Goal: Check status: Check status

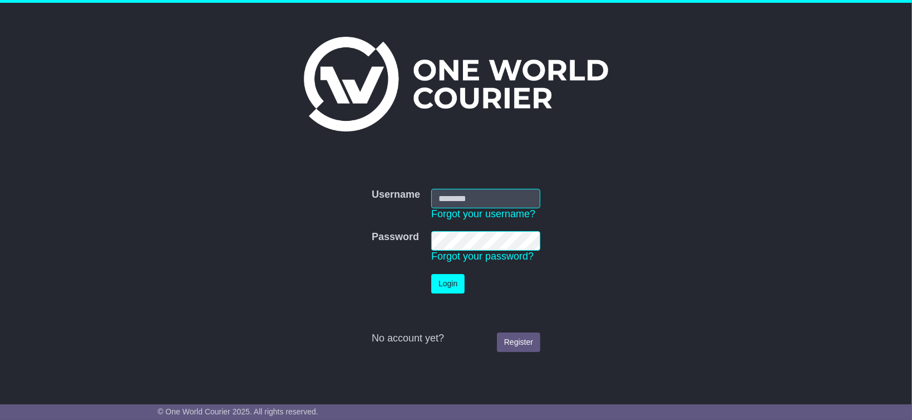
type input "**********"
click at [461, 282] on button "Login" at bounding box center [447, 283] width 33 height 19
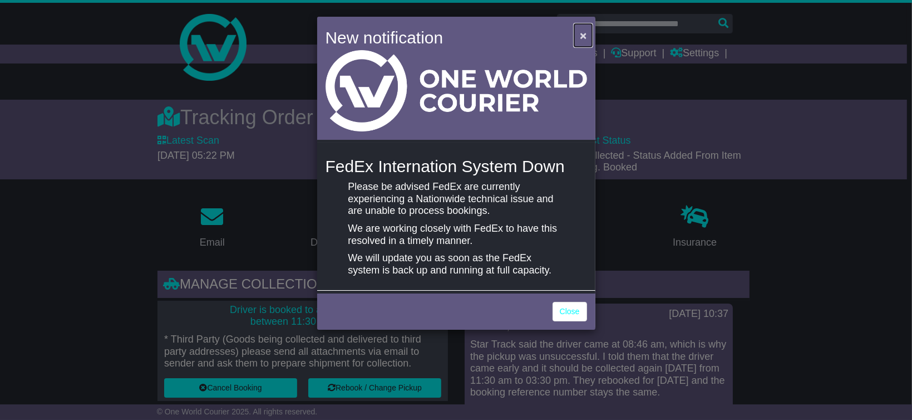
click at [584, 33] on span "×" at bounding box center [583, 35] width 7 height 13
click at [583, 32] on span "×" at bounding box center [583, 35] width 7 height 13
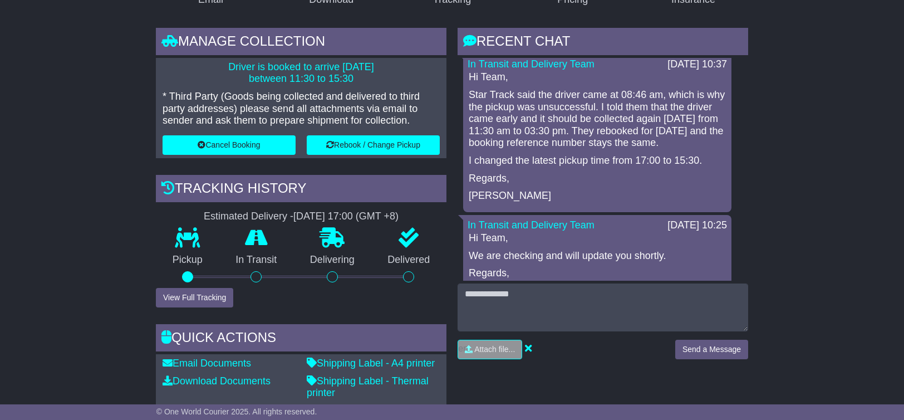
scroll to position [8, 0]
click at [636, 185] on div "Hi Team, Star Track said the driver came at 08:46 am, which is why the pickup w…" at bounding box center [597, 135] width 259 height 130
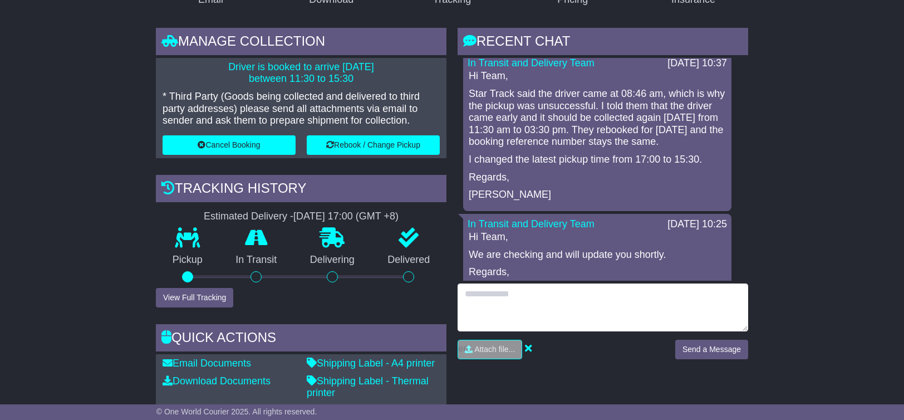
click at [634, 288] on textarea at bounding box center [603, 307] width 291 height 48
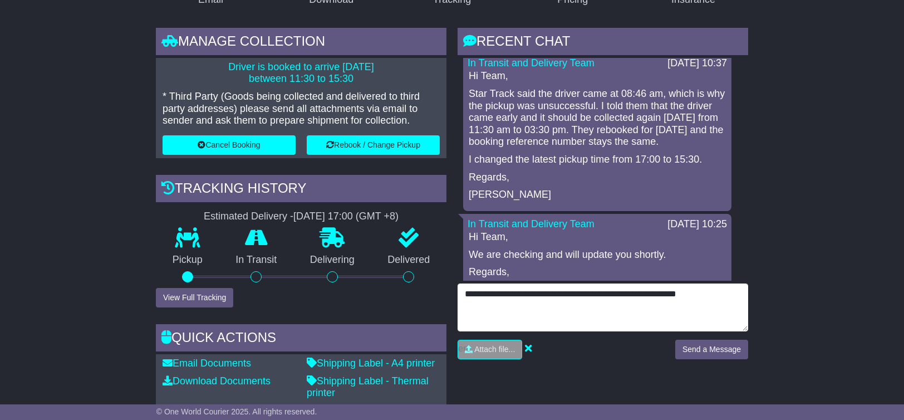
click at [657, 296] on textarea "**********" at bounding box center [603, 307] width 291 height 48
click at [632, 296] on textarea "**********" at bounding box center [603, 307] width 291 height 48
type textarea "**********"
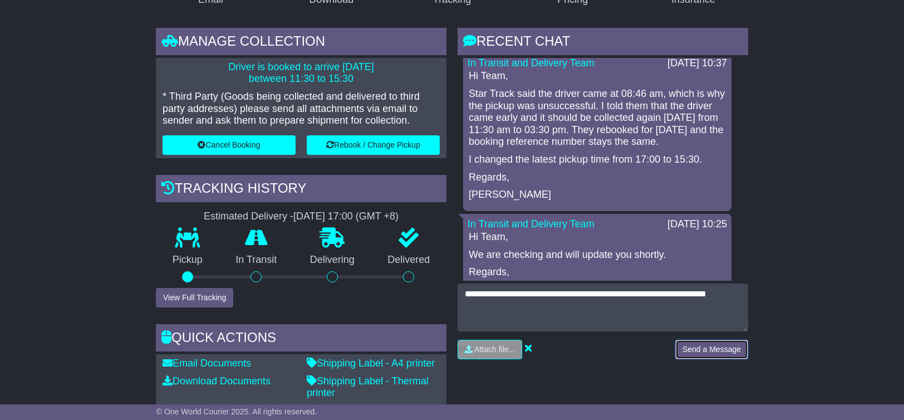
click at [721, 352] on button "Send a Message" at bounding box center [711, 349] width 73 height 19
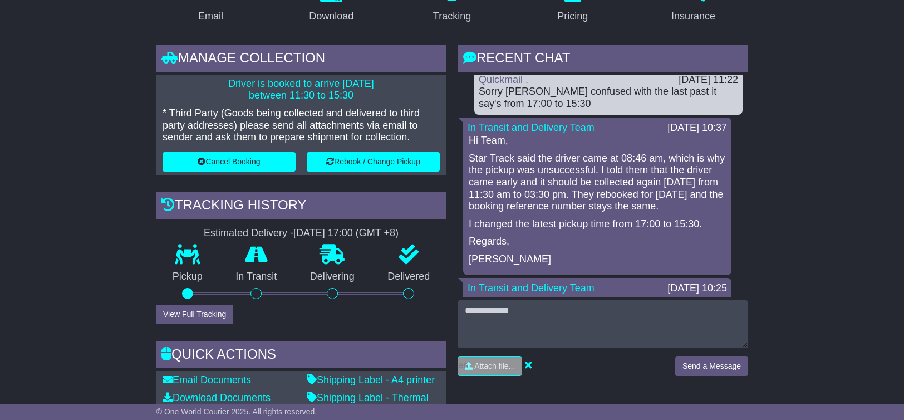
scroll to position [0, 0]
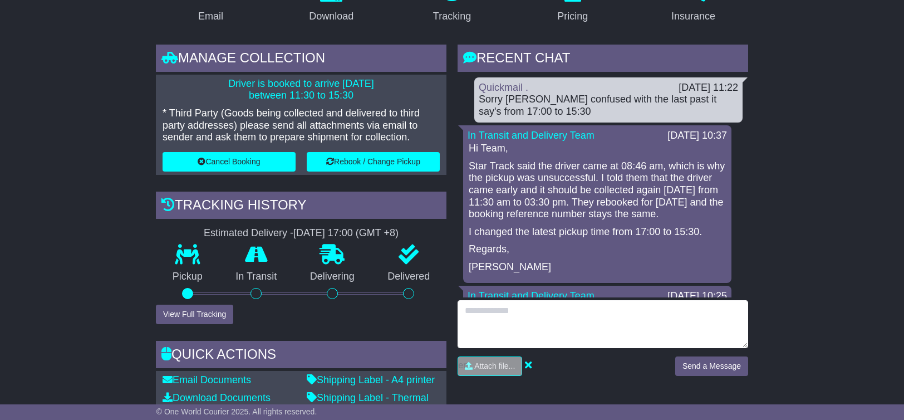
click at [614, 332] on textarea at bounding box center [603, 324] width 291 height 48
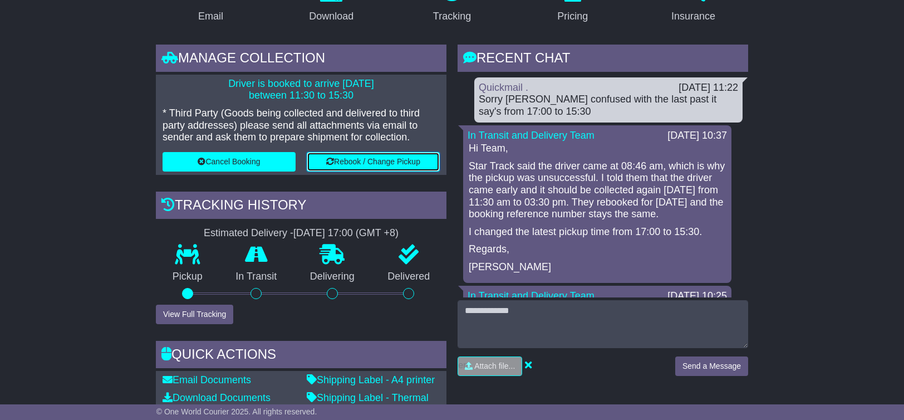
drag, startPoint x: 390, startPoint y: 166, endPoint x: 822, endPoint y: 143, distance: 433.2
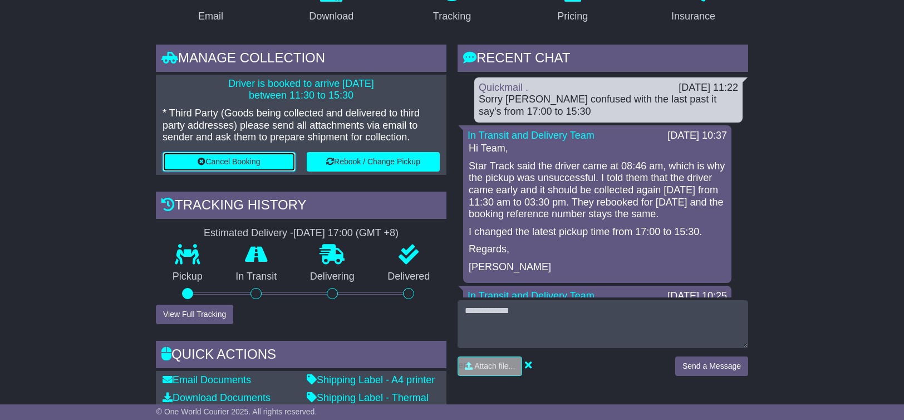
click at [245, 160] on button "Cancel Booking" at bounding box center [229, 161] width 133 height 19
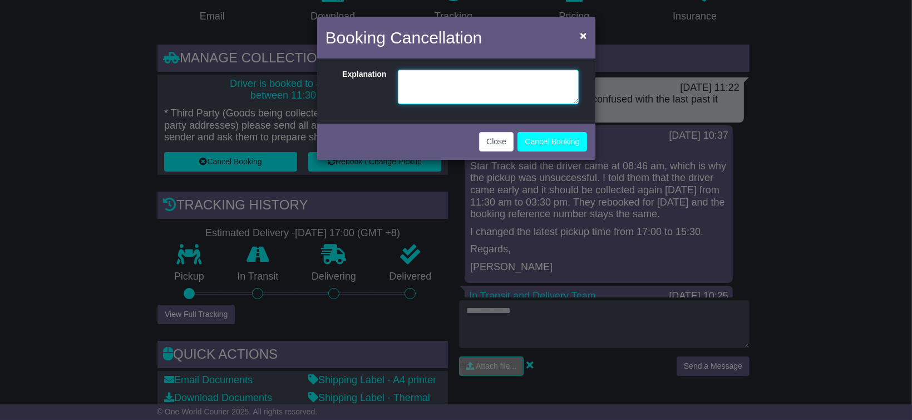
click at [499, 94] on textarea at bounding box center [488, 87] width 181 height 35
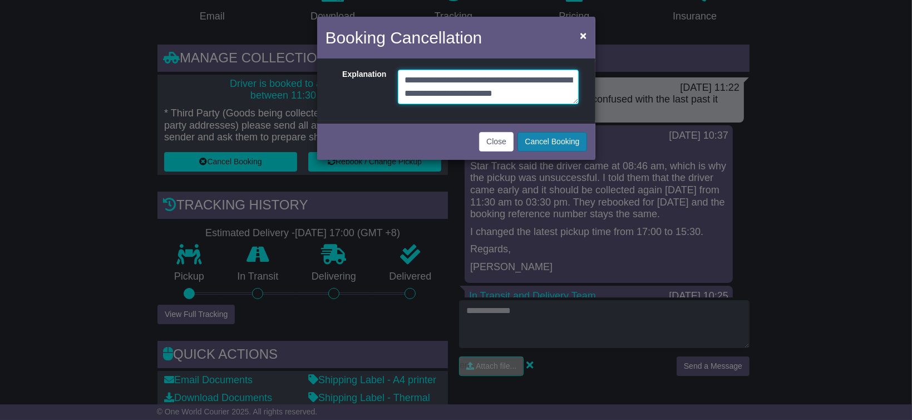
type textarea "**********"
click at [543, 140] on button "Cancel Booking" at bounding box center [552, 141] width 69 height 19
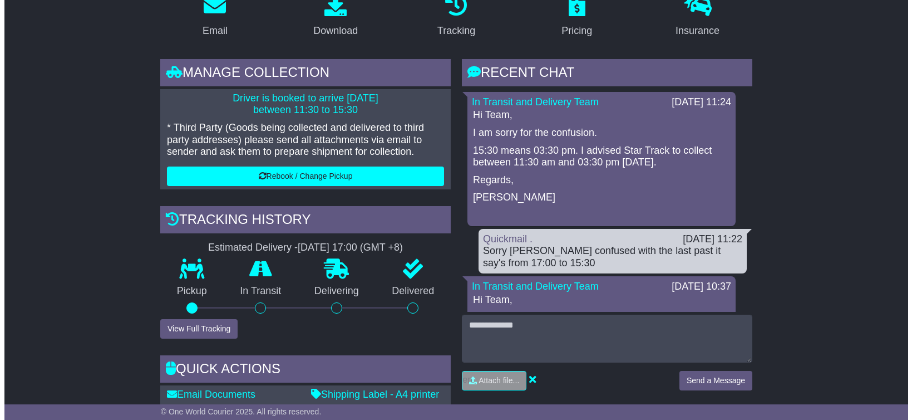
scroll to position [212, 0]
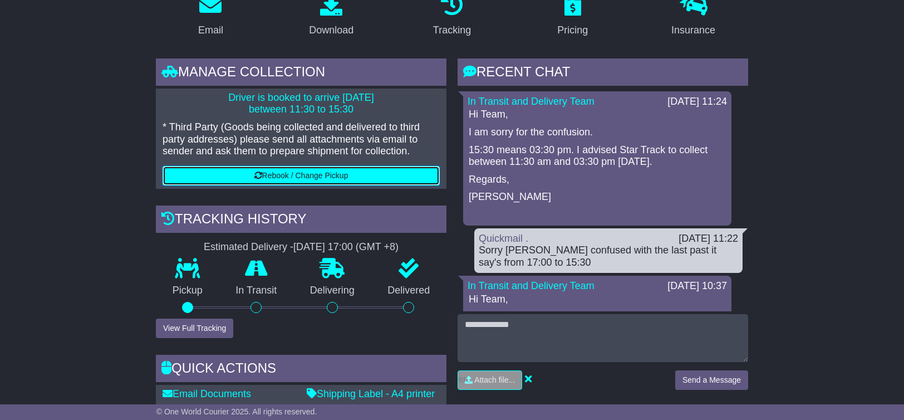
click at [375, 180] on button "Rebook / Change Pickup" at bounding box center [301, 175] width 277 height 19
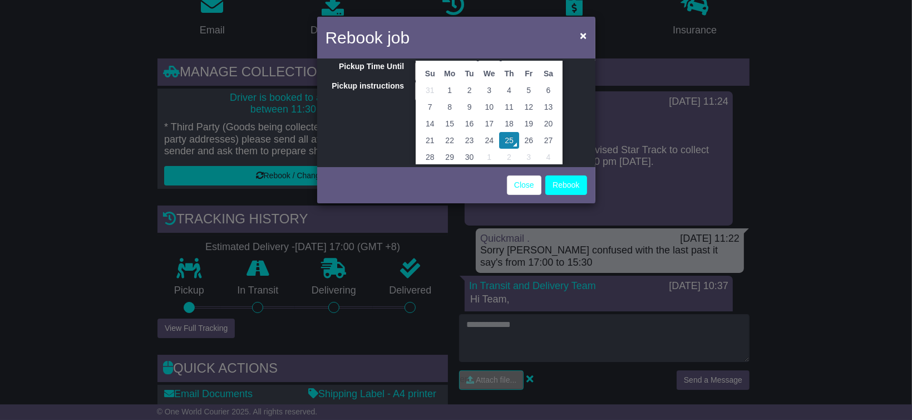
scroll to position [56, 0]
click at [510, 142] on td "25" at bounding box center [508, 139] width 19 height 17
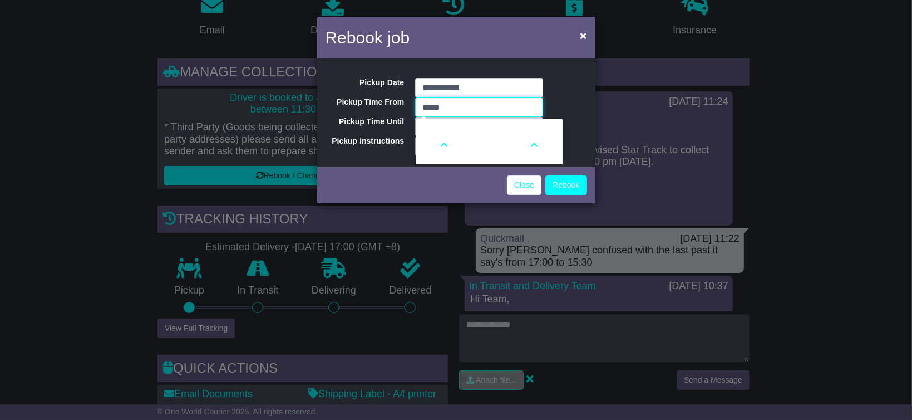
drag, startPoint x: 468, startPoint y: 111, endPoint x: 401, endPoint y: 104, distance: 67.7
click at [401, 78] on div "Pickup Time From ***** 11 : 30 00 01 02 03 04 05 06 07 08 09 10 11 12 13 14 15 …" at bounding box center [456, 78] width 278 height 0
type input "*****"
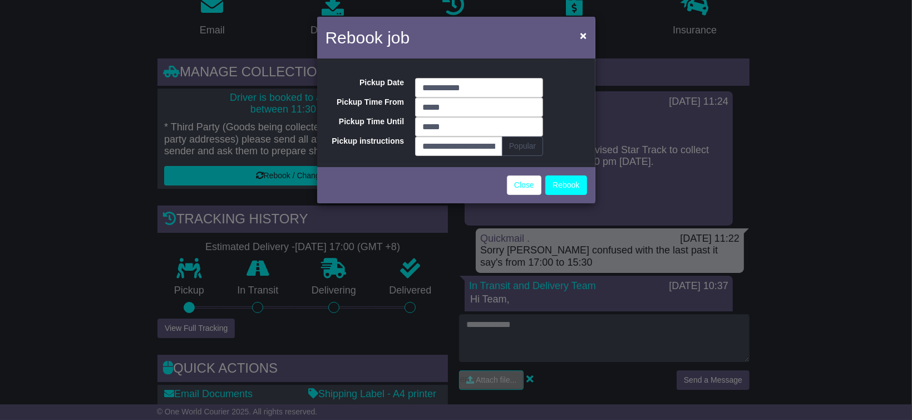
drag, startPoint x: 627, startPoint y: 194, endPoint x: 494, endPoint y: -67, distance: 293.0
click at [469, 90] on input "**********" at bounding box center [479, 87] width 128 height 19
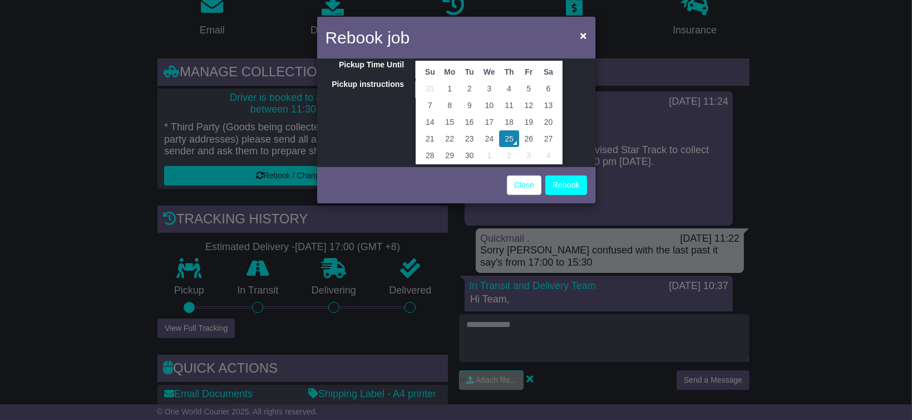
scroll to position [77, 0]
click at [450, 132] on td "29" at bounding box center [450, 134] width 20 height 17
type input "**********"
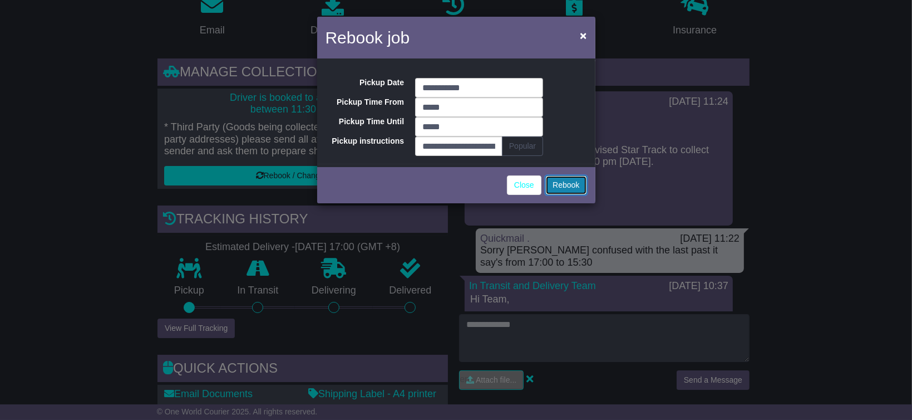
click at [570, 180] on button "Rebook" at bounding box center [566, 184] width 41 height 19
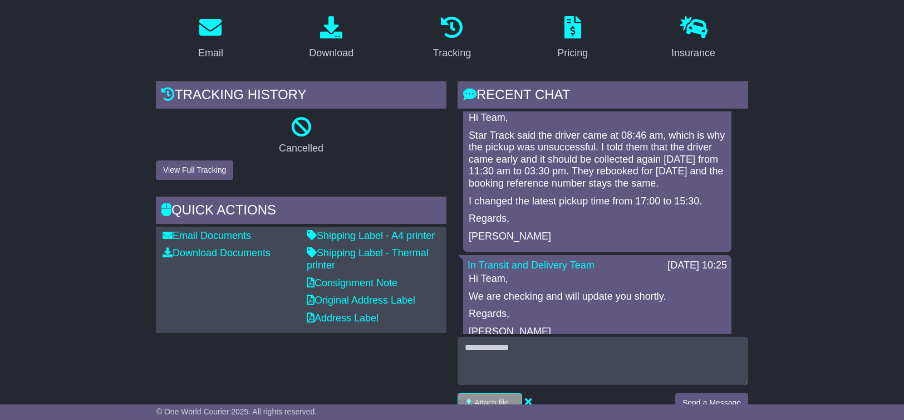
scroll to position [335, 0]
click at [373, 233] on link "Shipping Label - A4 printer" at bounding box center [371, 235] width 128 height 11
click at [407, 235] on link "Shipping Label - A4 printer" at bounding box center [371, 235] width 128 height 11
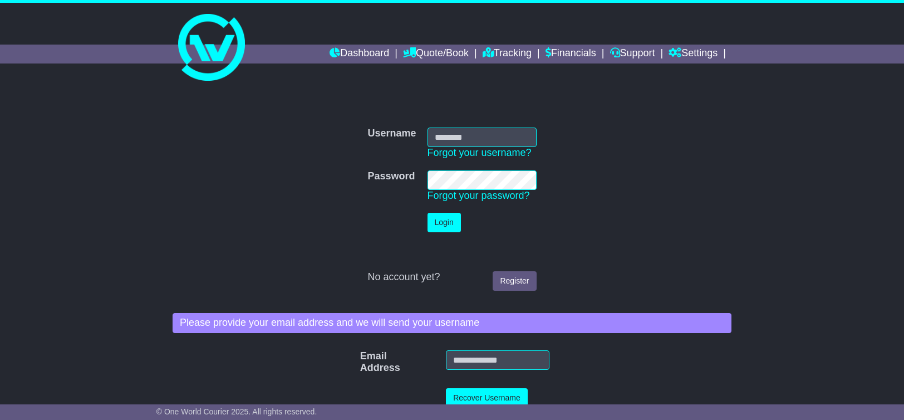
type input "**********"
click at [450, 218] on button "Login" at bounding box center [444, 222] width 33 height 19
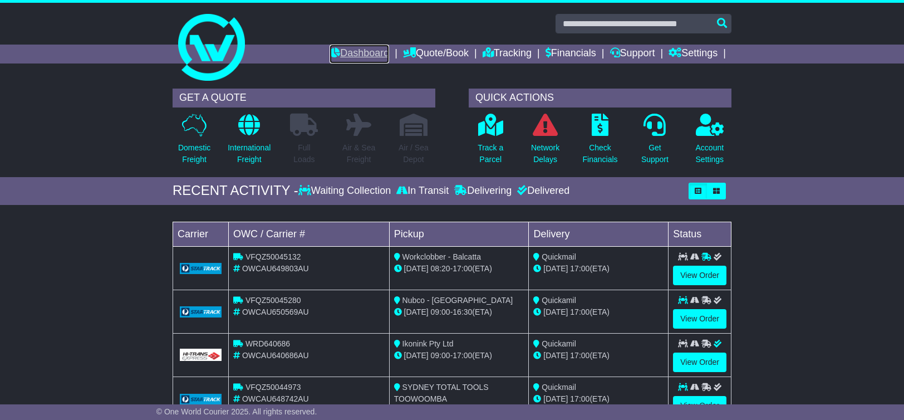
click at [345, 51] on link "Dashboard" at bounding box center [360, 54] width 60 height 19
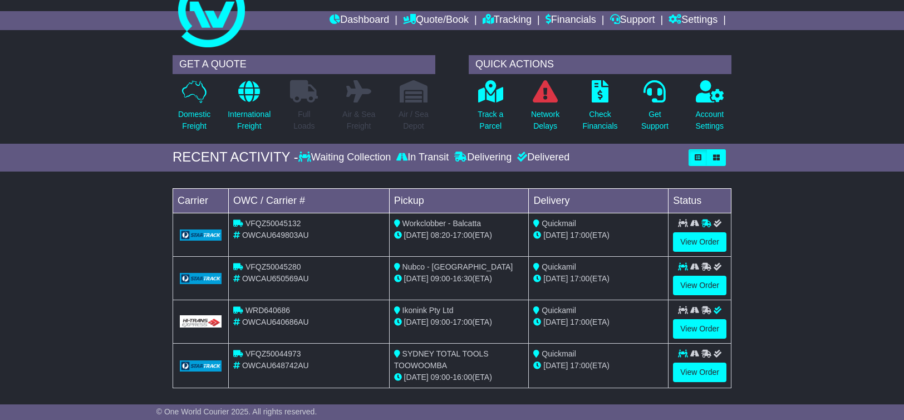
scroll to position [32, 0]
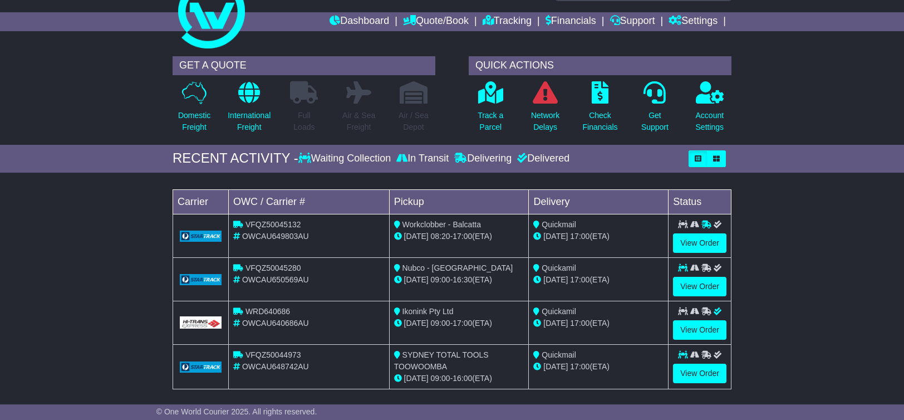
click at [354, 155] on div "Waiting Collection" at bounding box center [345, 159] width 95 height 12
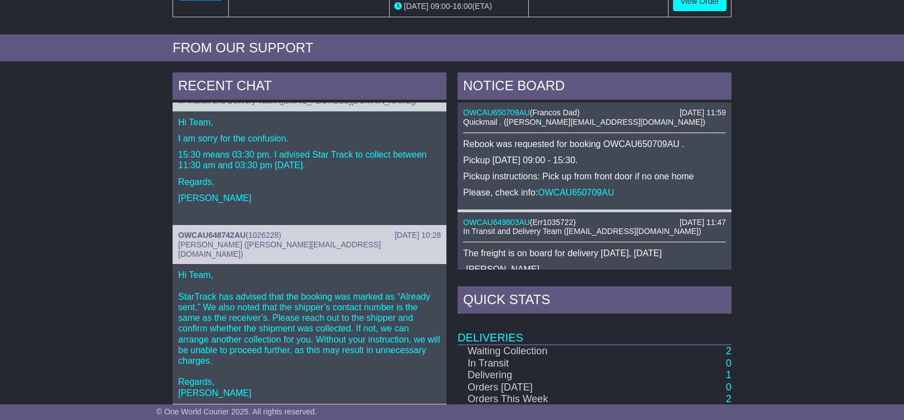
scroll to position [552, 0]
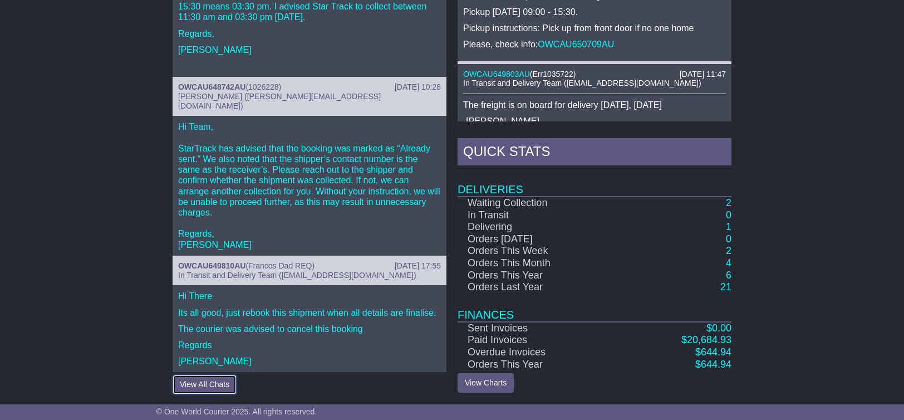
click at [225, 385] on button "View All Chats" at bounding box center [205, 384] width 64 height 19
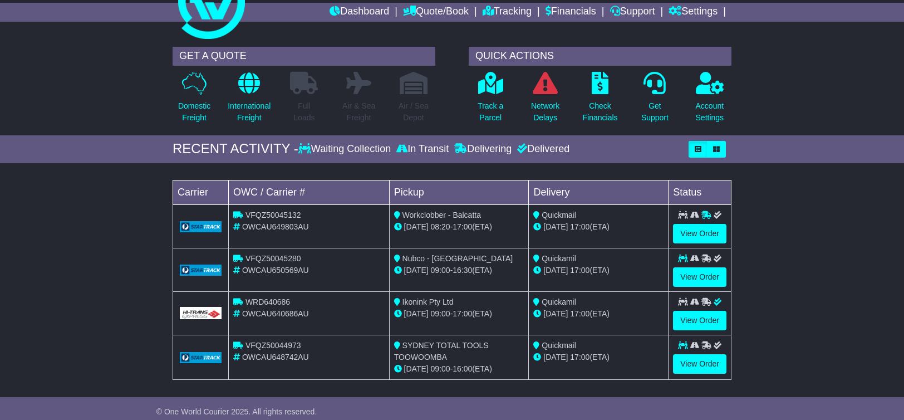
scroll to position [0, 0]
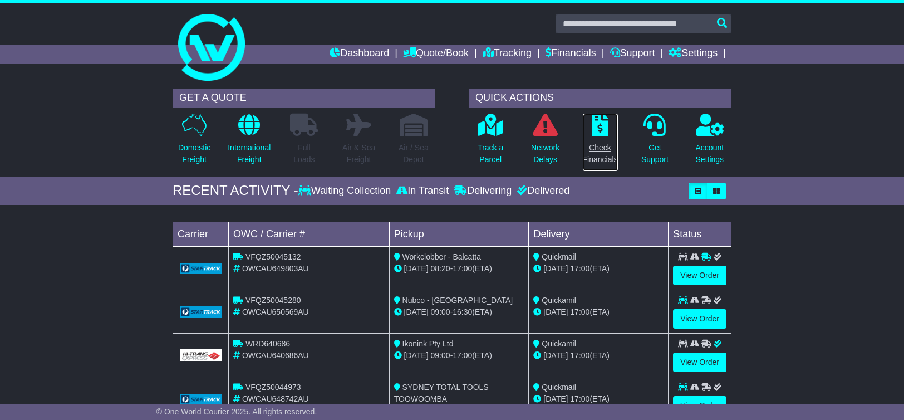
click at [605, 130] on icon at bounding box center [600, 125] width 17 height 22
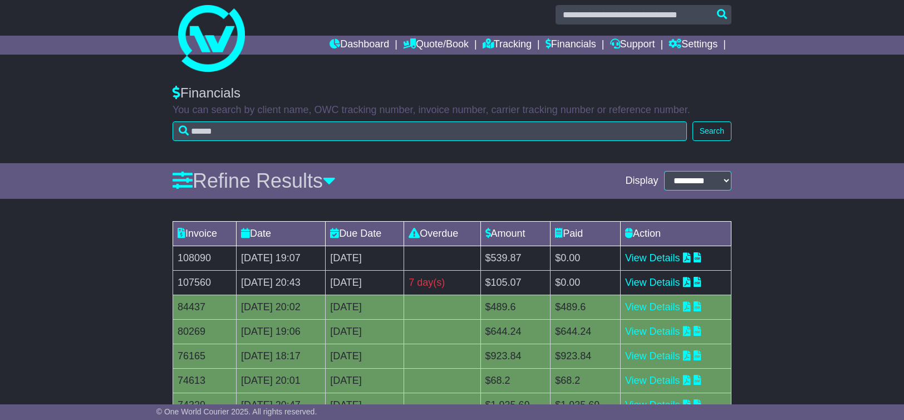
scroll to position [9, 0]
click at [510, 43] on link "Tracking" at bounding box center [507, 45] width 49 height 19
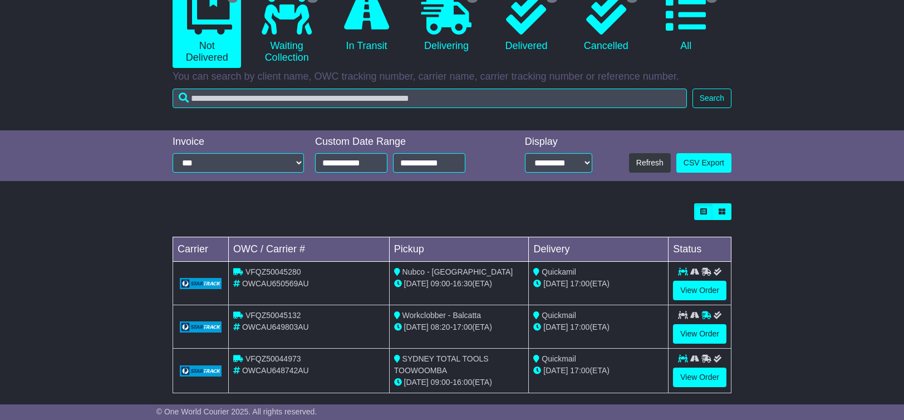
scroll to position [124, 0]
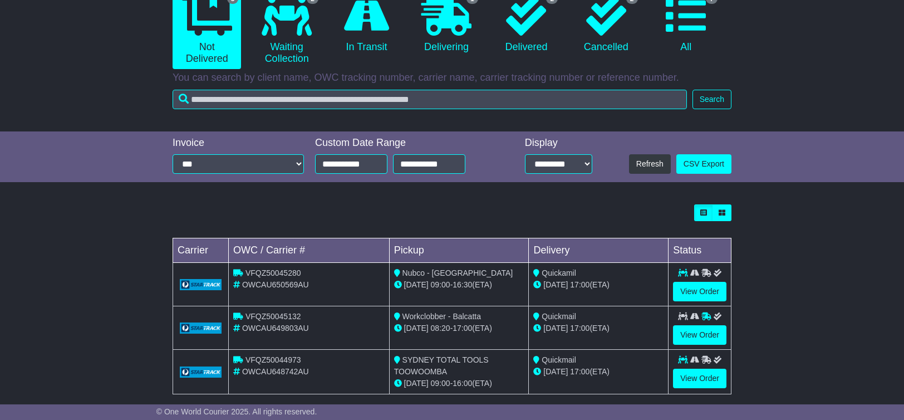
click at [456, 283] on div "[DATE] 09:00 - 16:30 (ETA)" at bounding box center [459, 285] width 130 height 12
click at [603, 281] on div "[DATE] 17:00 (ETA)" at bounding box center [598, 285] width 130 height 12
click at [687, 288] on link "View Order" at bounding box center [699, 291] width 53 height 19
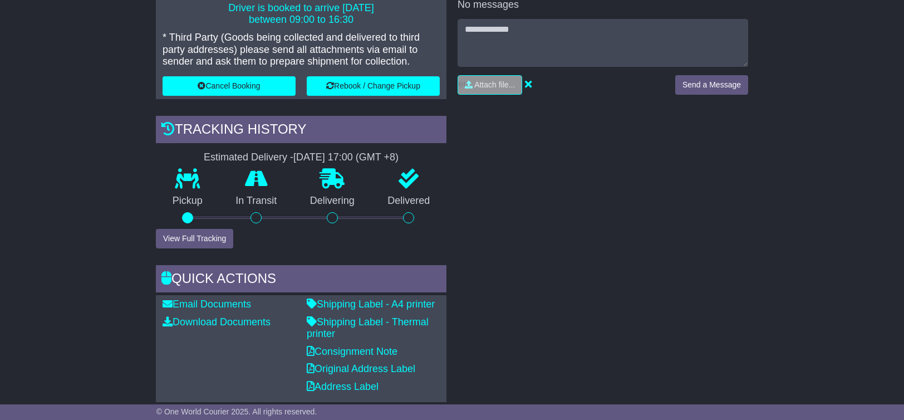
scroll to position [302, 0]
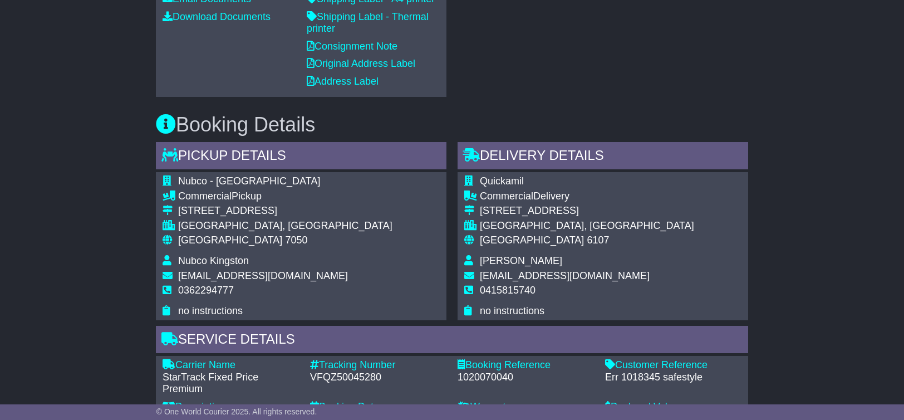
click at [602, 188] on td "Quickamil" at bounding box center [587, 182] width 214 height 15
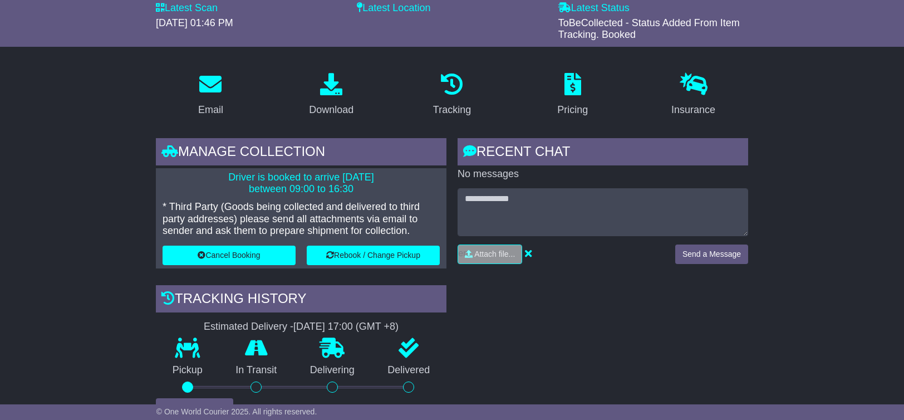
scroll to position [0, 0]
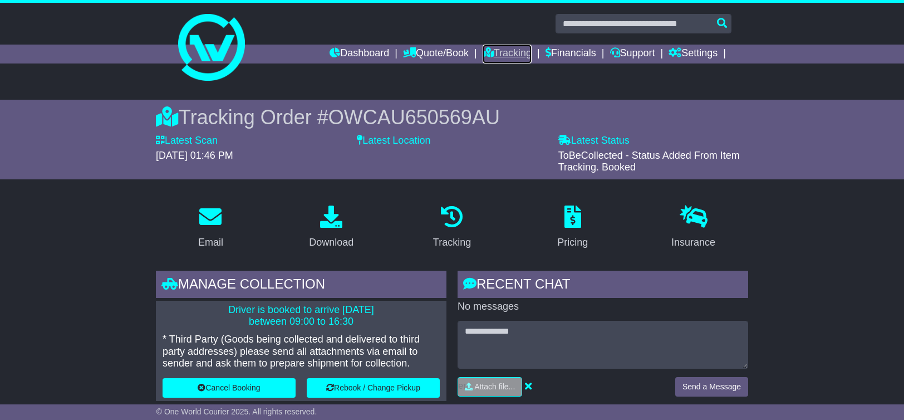
click at [485, 54] on link "Tracking" at bounding box center [507, 54] width 49 height 19
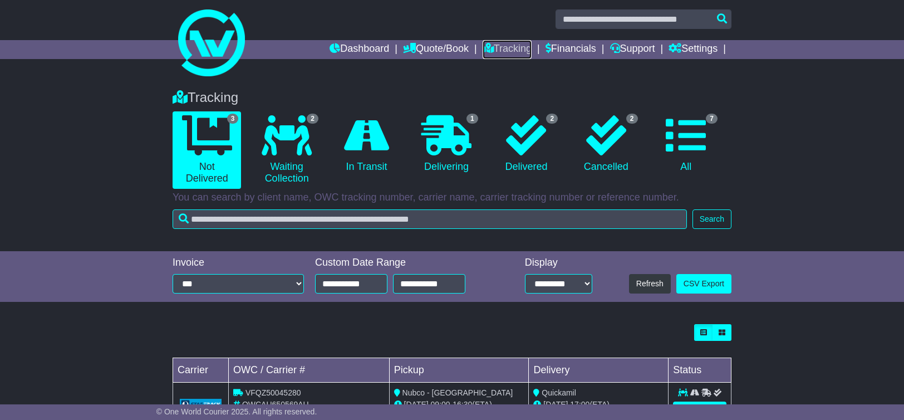
scroll to position [6, 0]
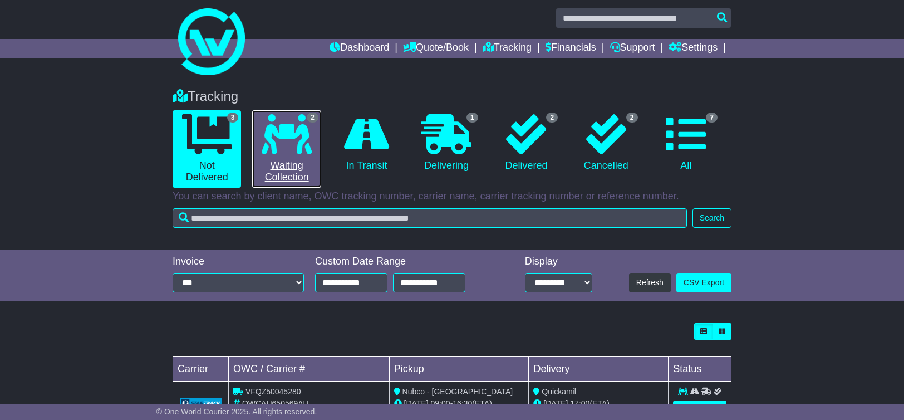
click at [293, 132] on icon at bounding box center [287, 134] width 50 height 40
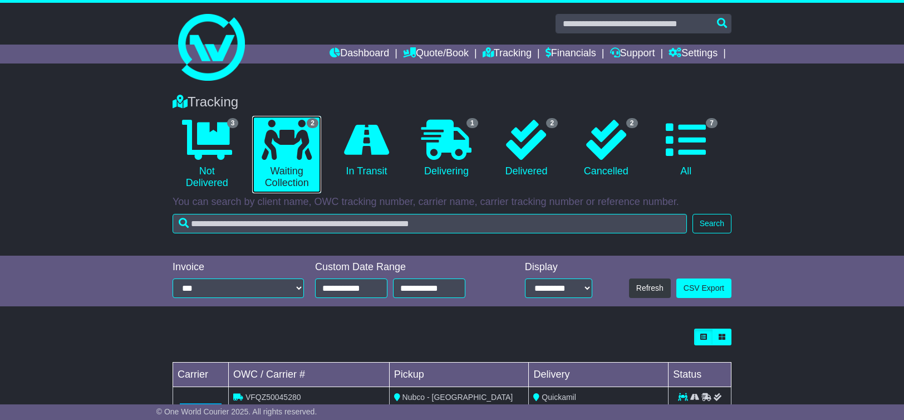
scroll to position [94, 0]
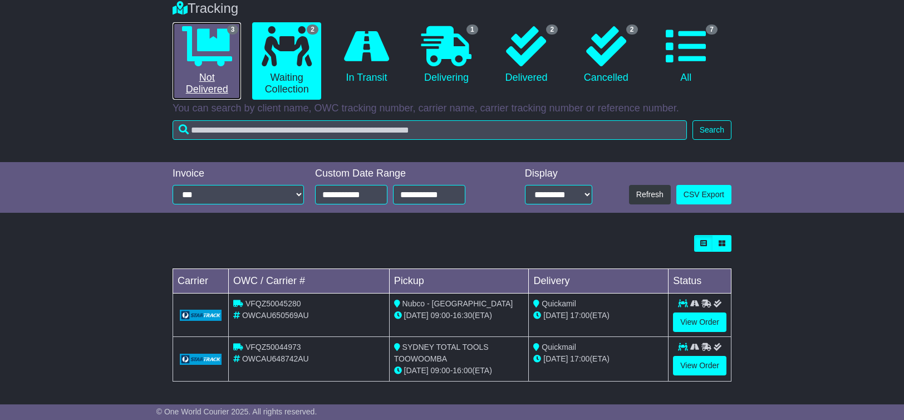
click at [204, 50] on icon at bounding box center [207, 46] width 50 height 40
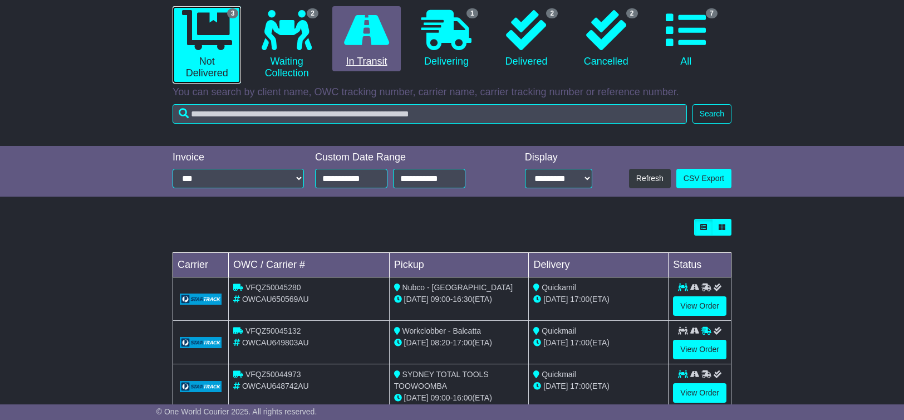
scroll to position [109, 0]
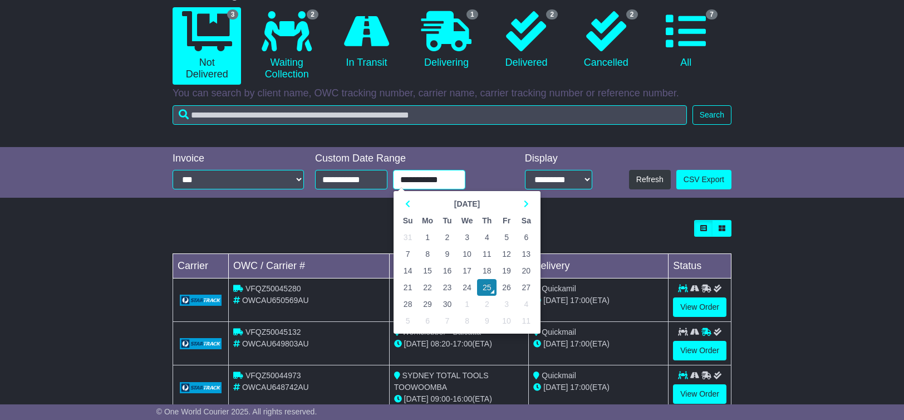
click at [449, 188] on input "**********" at bounding box center [429, 179] width 72 height 19
click at [433, 306] on td "29" at bounding box center [427, 304] width 20 height 17
type input "**********"
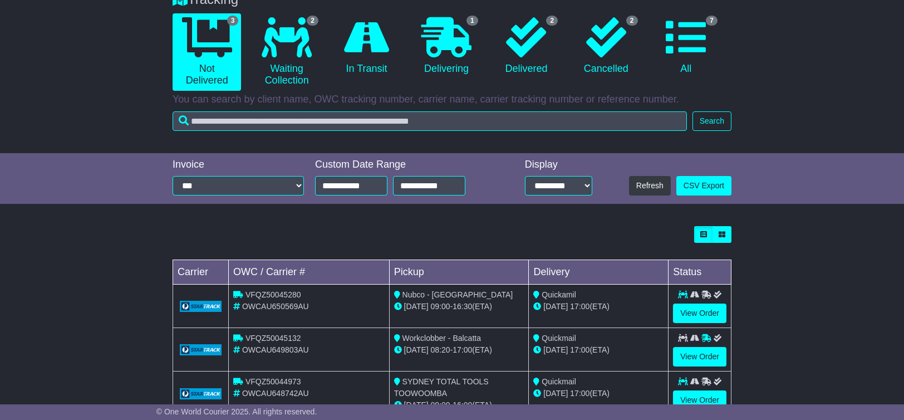
scroll to position [100, 0]
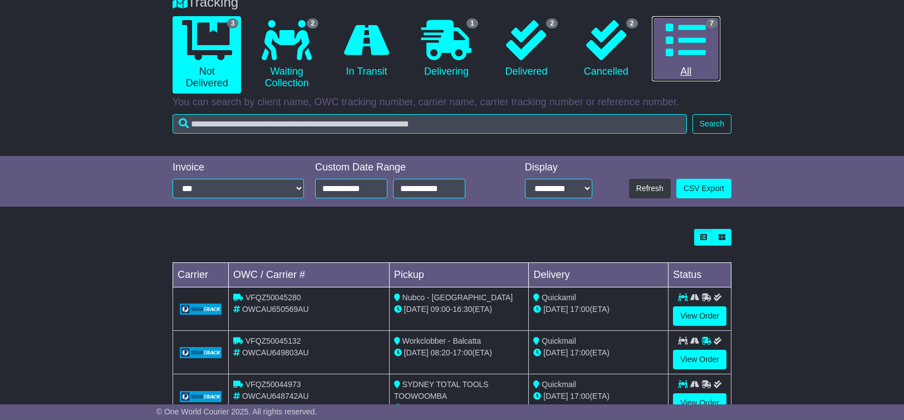
click at [680, 47] on icon at bounding box center [686, 40] width 40 height 40
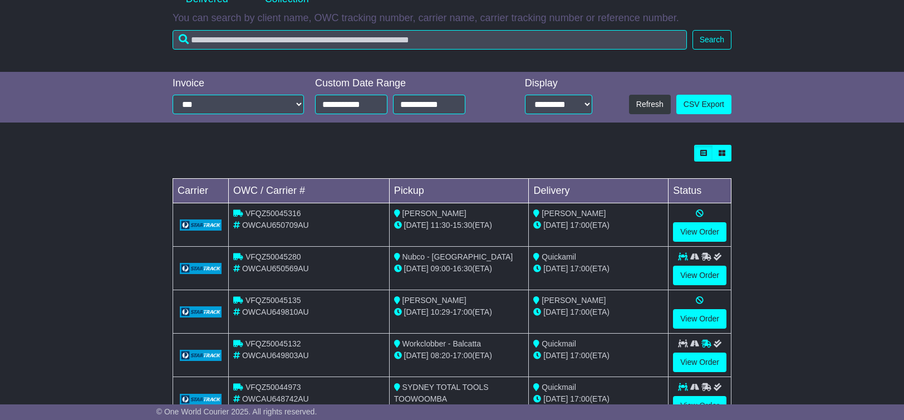
scroll to position [184, 0]
click at [695, 217] on div at bounding box center [699, 213] width 53 height 12
click at [700, 225] on link "View Order" at bounding box center [699, 231] width 53 height 19
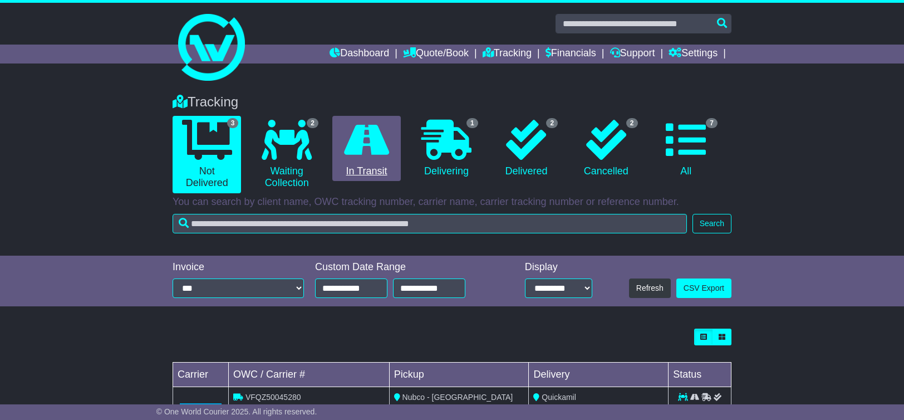
scroll to position [137, 0]
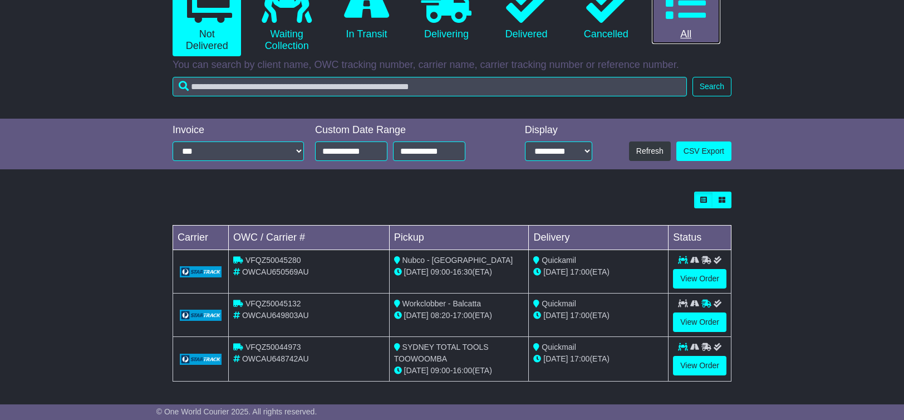
click at [681, 26] on link "7 All" at bounding box center [686, 12] width 68 height 66
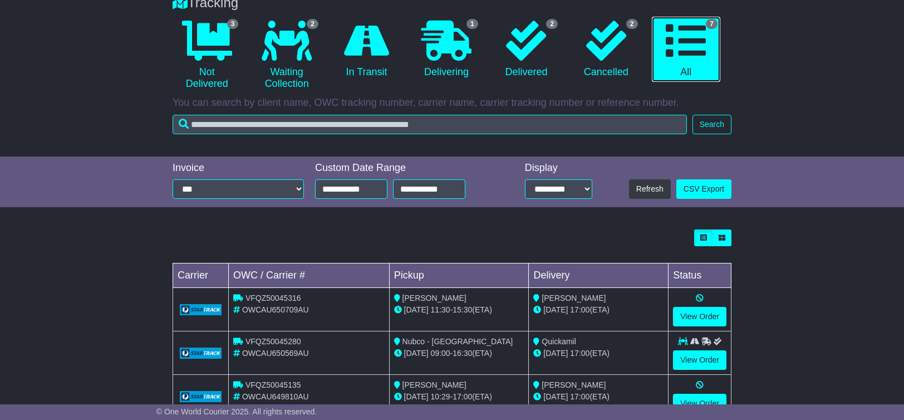
scroll to position [98, 0]
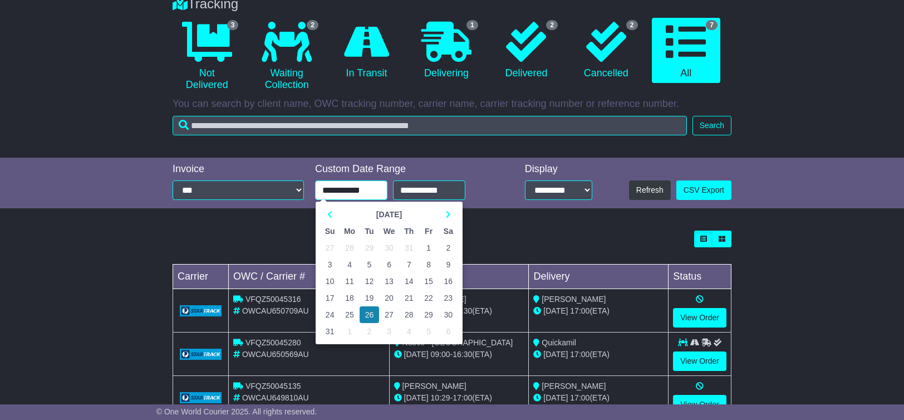
click at [345, 192] on input "**********" at bounding box center [351, 189] width 72 height 19
click at [432, 319] on td "29" at bounding box center [428, 314] width 19 height 17
type input "**********"
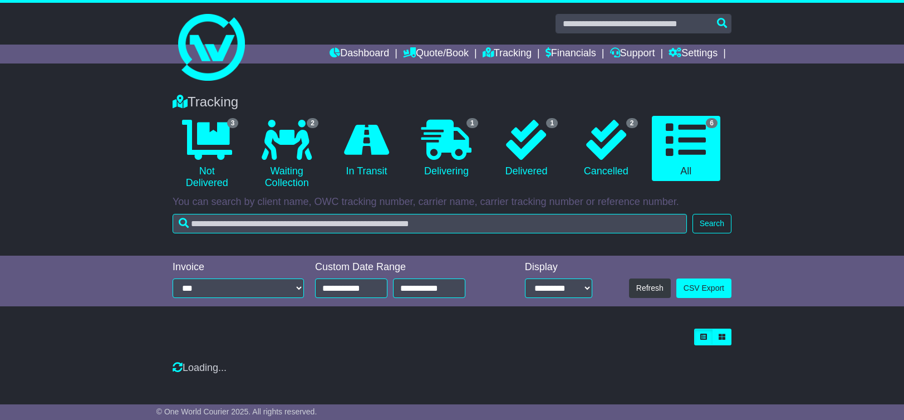
scroll to position [0, 0]
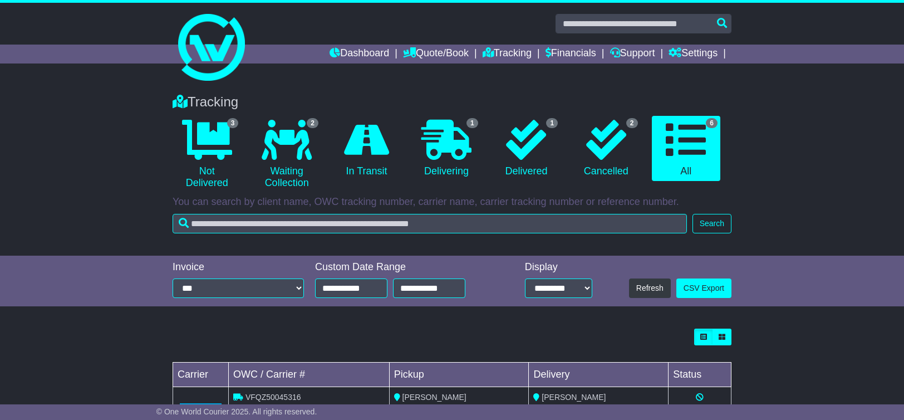
click at [724, 238] on div "Tracking 3 Not Delivered 2 Waiting Collection 0 In Transit 1 Delivering 1" at bounding box center [452, 169] width 904 height 173
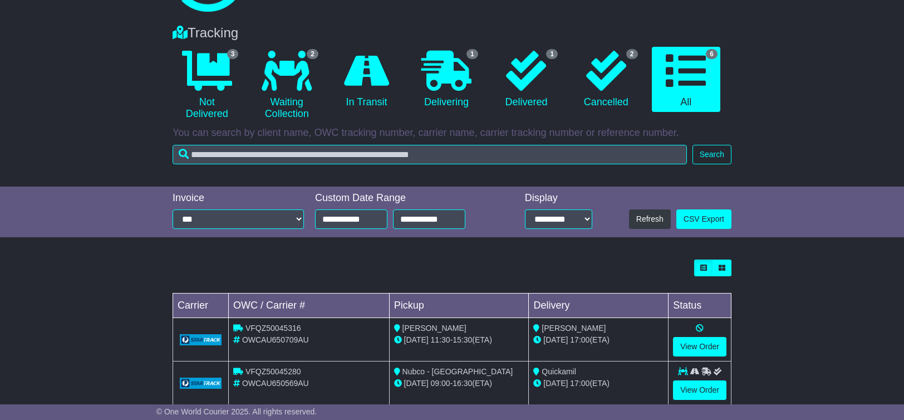
scroll to position [266, 0]
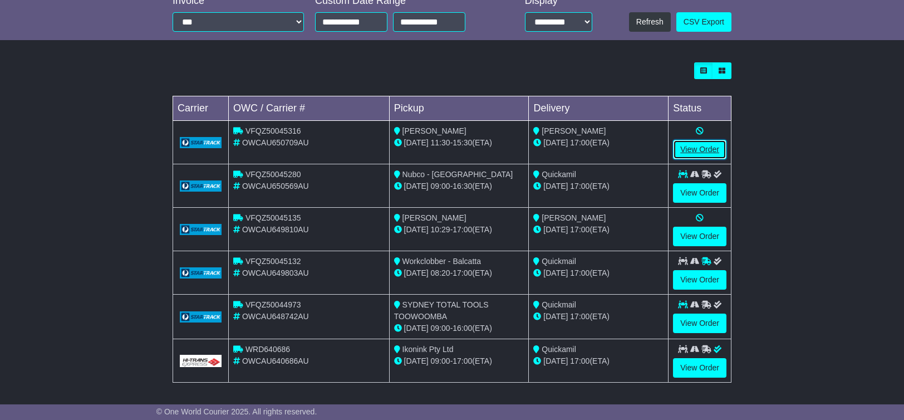
click at [690, 146] on link "View Order" at bounding box center [699, 149] width 53 height 19
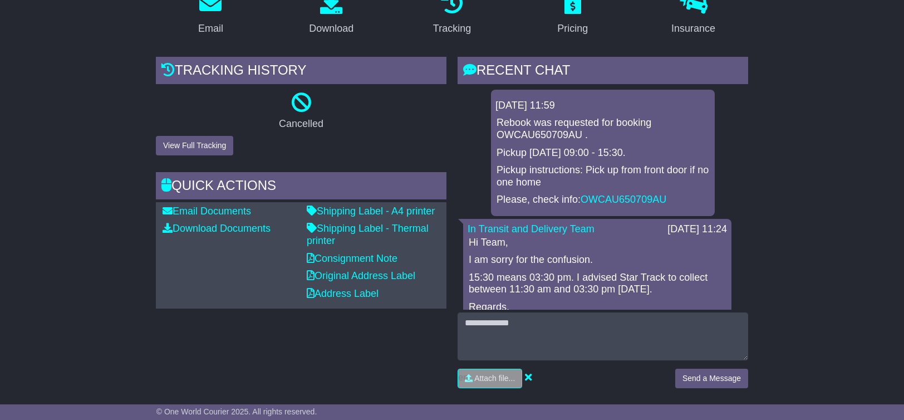
scroll to position [215, 0]
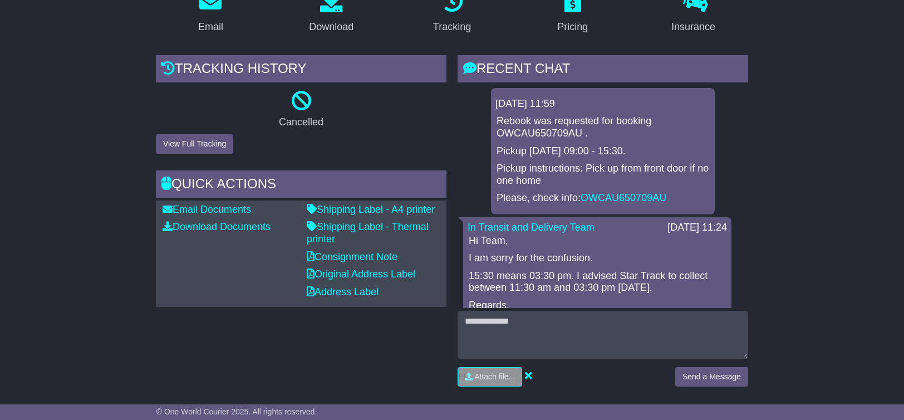
click at [302, 105] on icon at bounding box center [301, 101] width 20 height 20
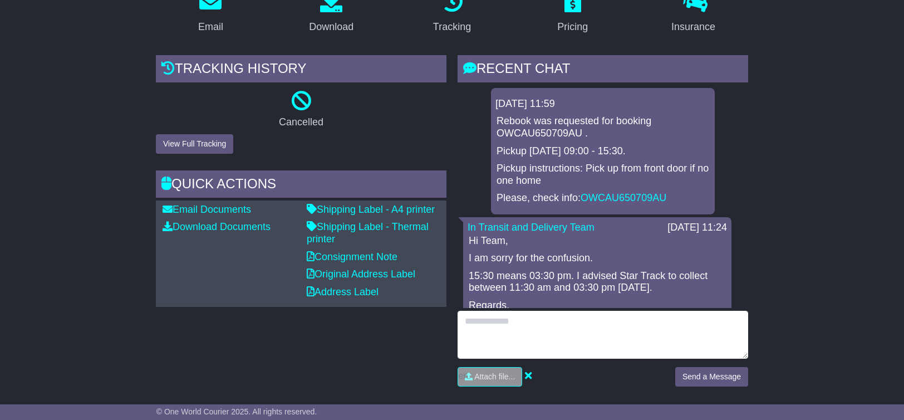
click at [563, 325] on textarea at bounding box center [603, 335] width 291 height 48
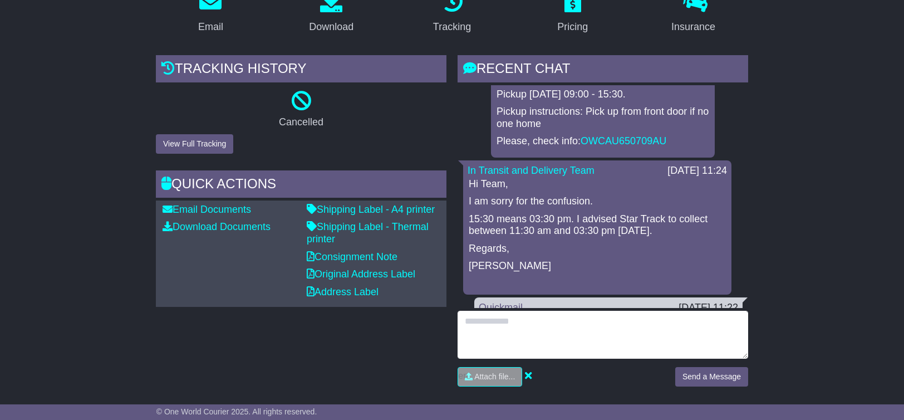
scroll to position [62, 0]
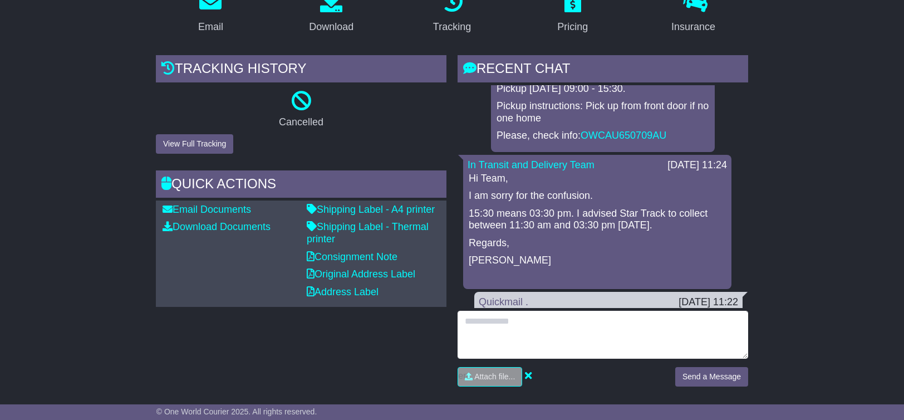
click at [561, 331] on textarea at bounding box center [603, 335] width 291 height 48
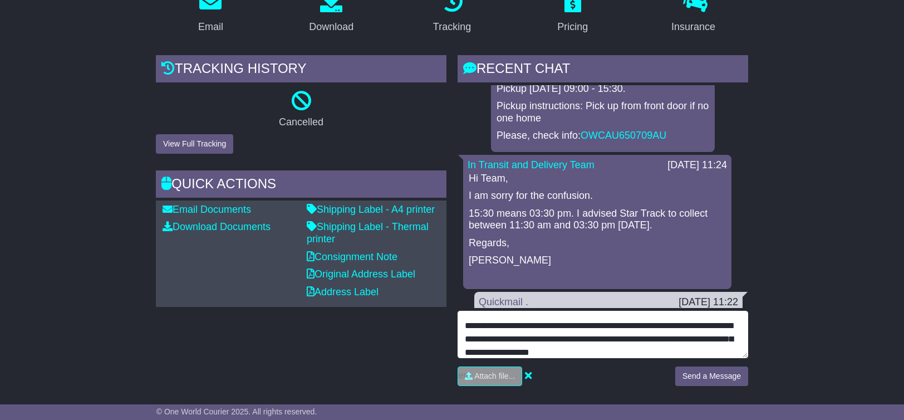
scroll to position [36, 0]
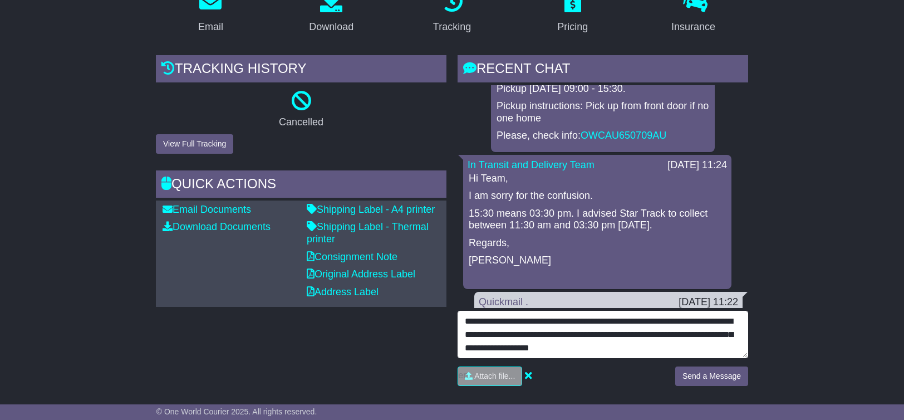
type textarea "**********"
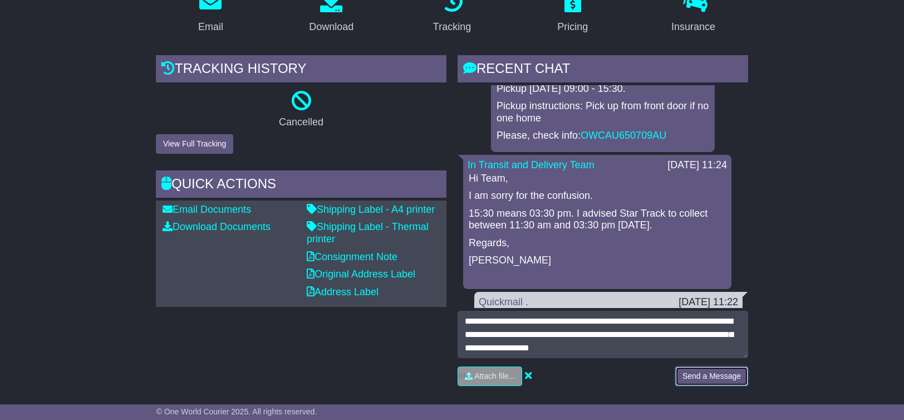
click at [693, 368] on button "Send a Message" at bounding box center [711, 375] width 73 height 19
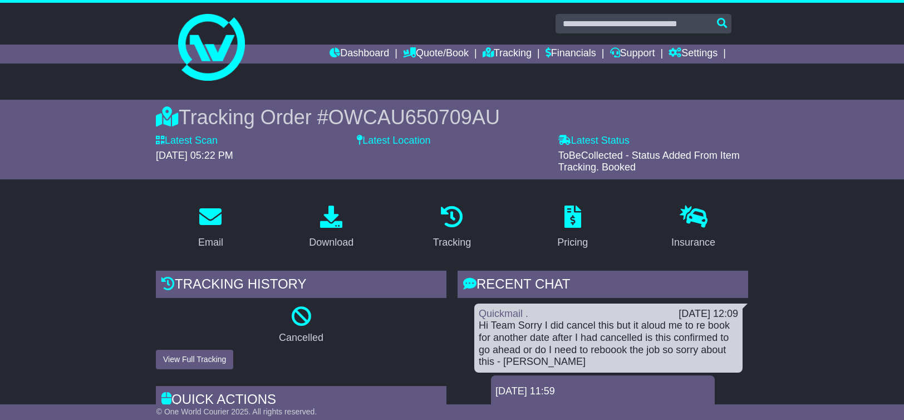
scroll to position [1, 0]
